Goal: Information Seeking & Learning: Compare options

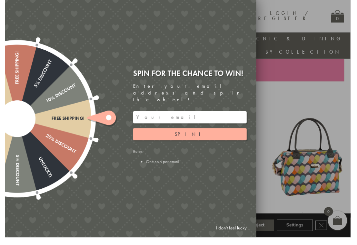
scroll to position [201, 0]
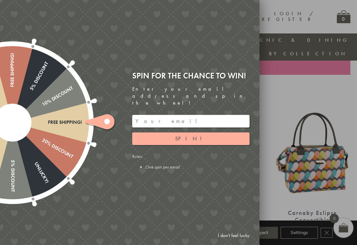
click at [231, 242] on link "I don't feel lucky" at bounding box center [234, 235] width 38 height 12
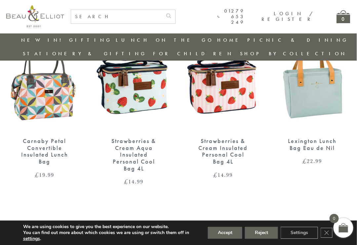
scroll to position [442, 6]
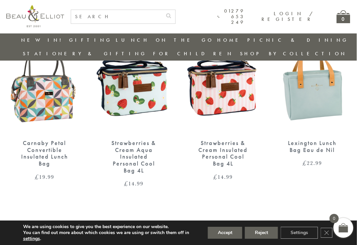
click at [311, 87] on img at bounding box center [313, 84] width 76 height 98
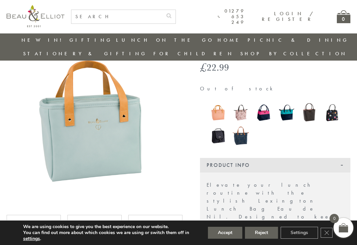
scroll to position [52, 0]
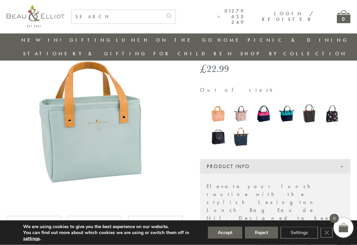
click at [265, 103] on img at bounding box center [264, 113] width 16 height 21
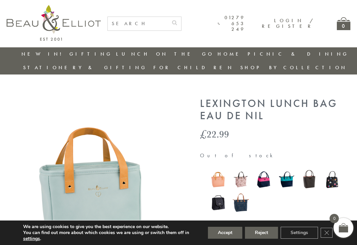
scroll to position [62, 0]
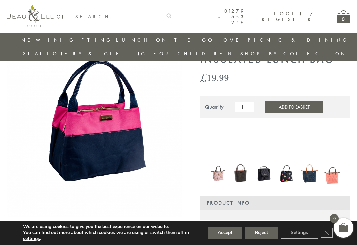
click at [223, 163] on img at bounding box center [218, 173] width 16 height 21
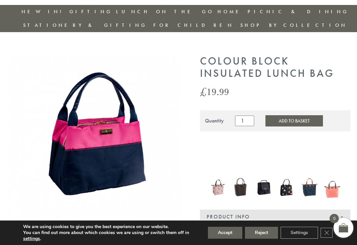
scroll to position [53, 0]
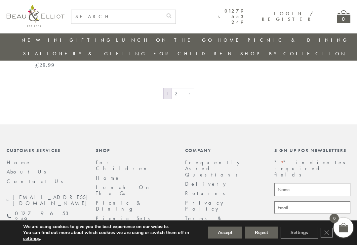
scroll to position [1103, 6]
click at [183, 88] on link "→" at bounding box center [188, 93] width 11 height 11
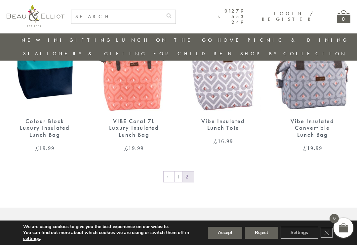
scroll to position [464, 0]
